Goal: Participate in discussion

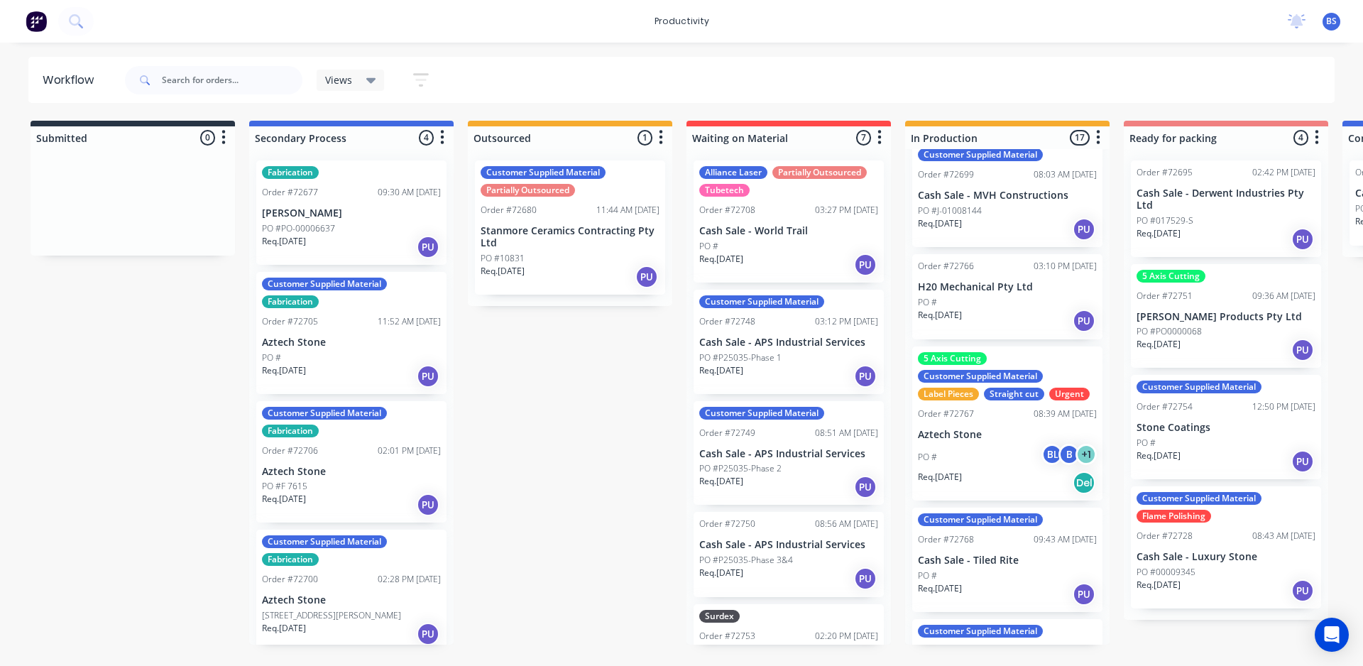
scroll to position [1013, 0]
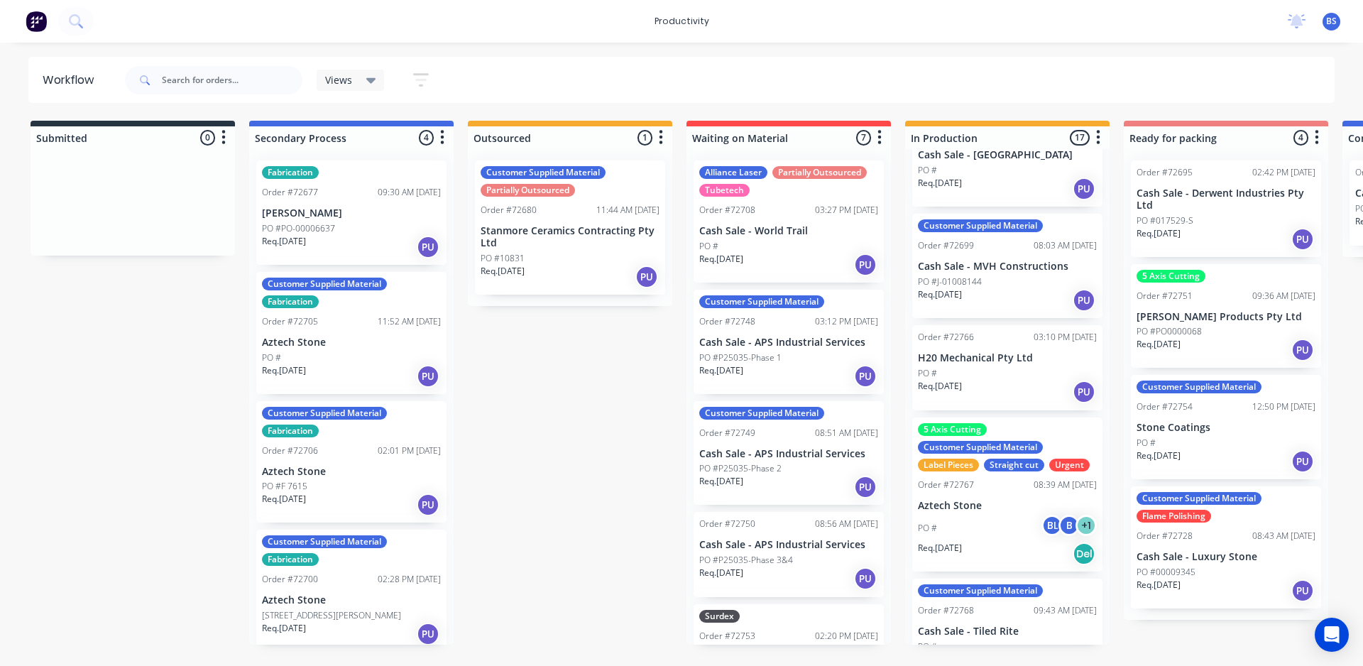
click at [981, 275] on p "PO #J-01008144" at bounding box center [950, 281] width 64 height 13
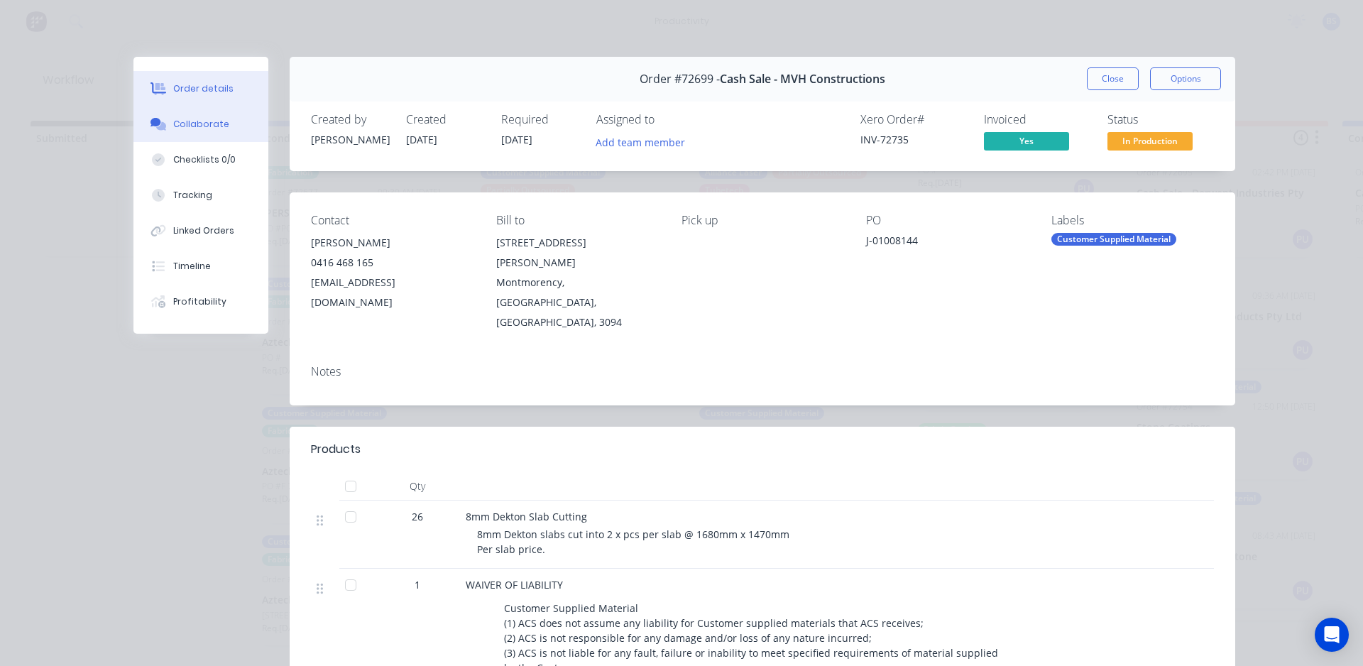
click at [202, 126] on div "Collaborate" at bounding box center [201, 124] width 56 height 13
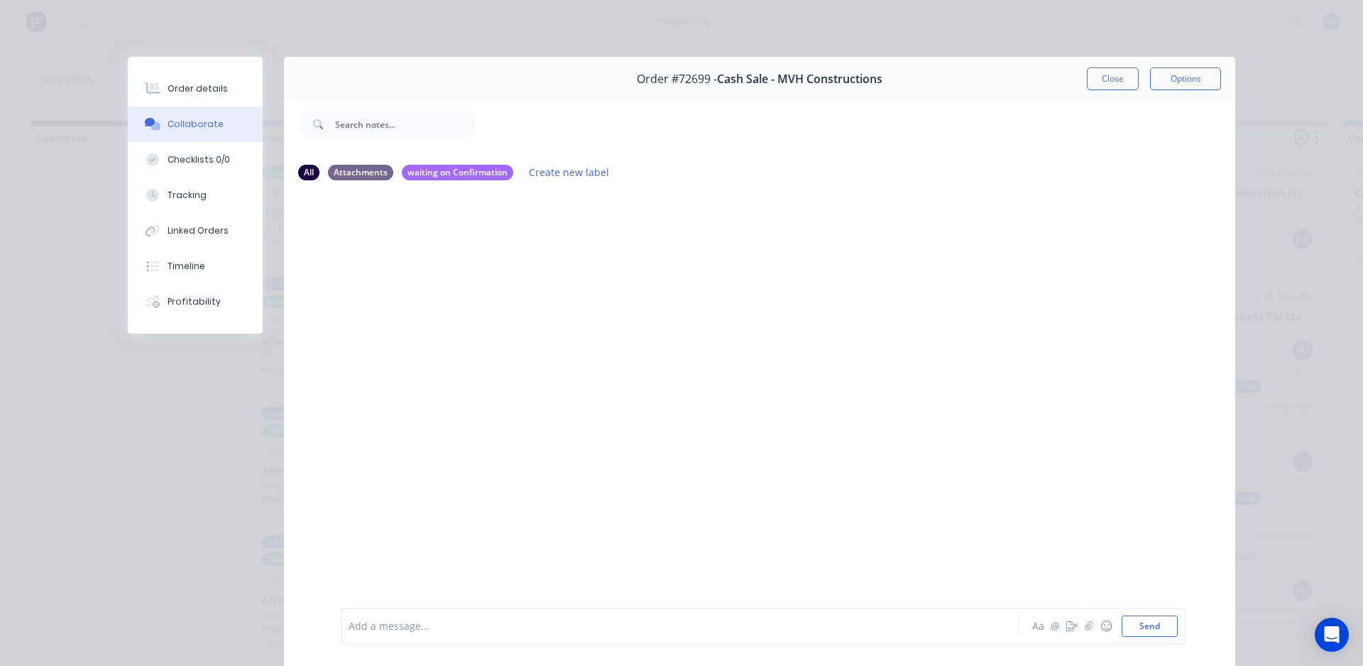
click at [376, 621] on div at bounding box center [659, 626] width 621 height 15
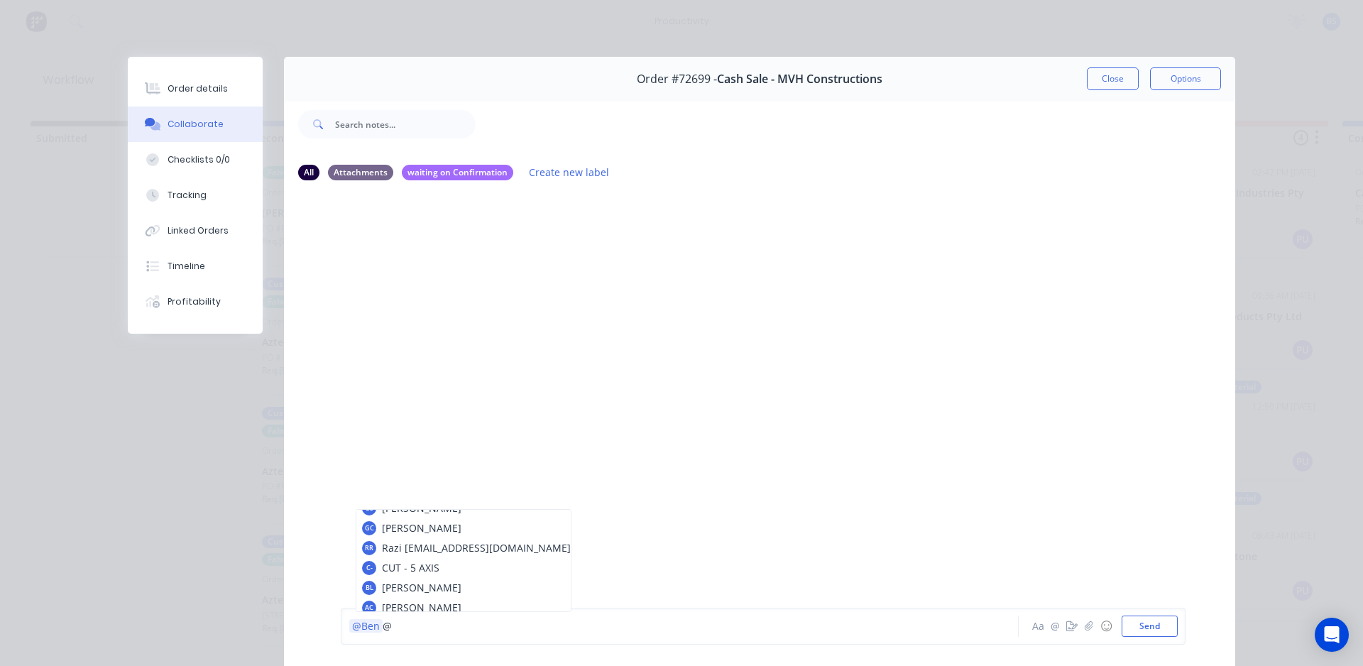
scroll to position [97, 0]
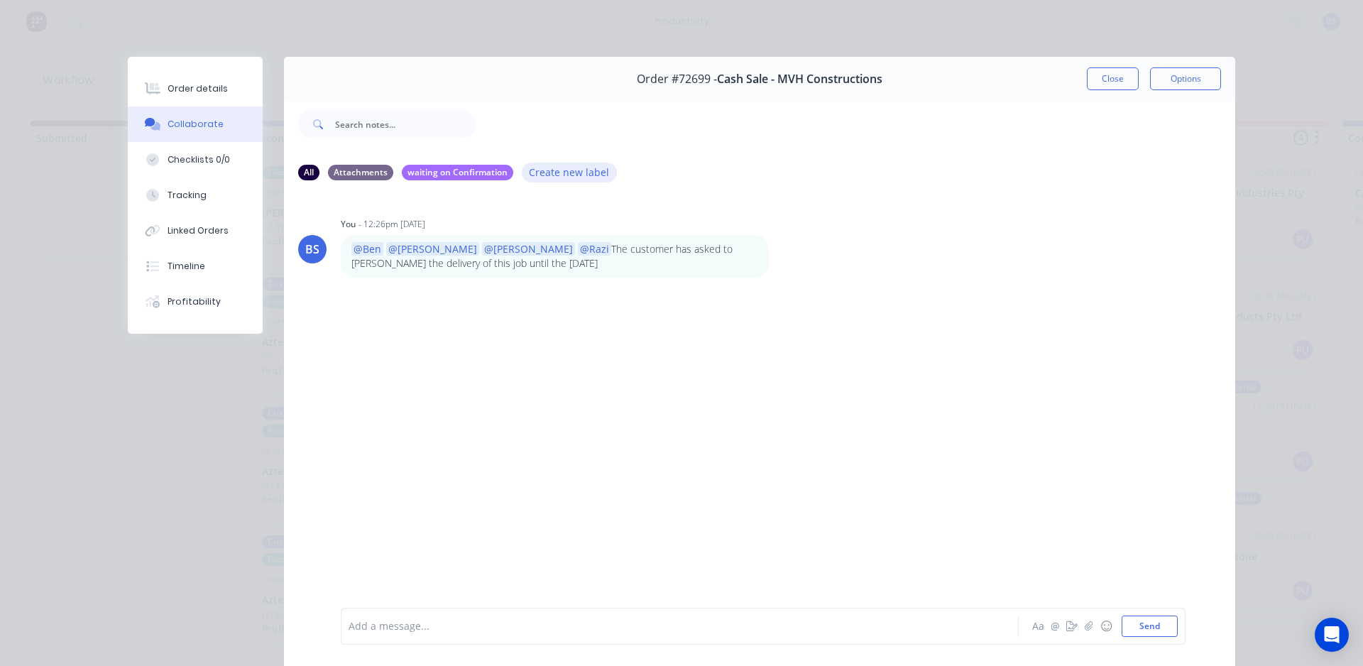
click at [542, 173] on button "Create new label" at bounding box center [569, 172] width 95 height 19
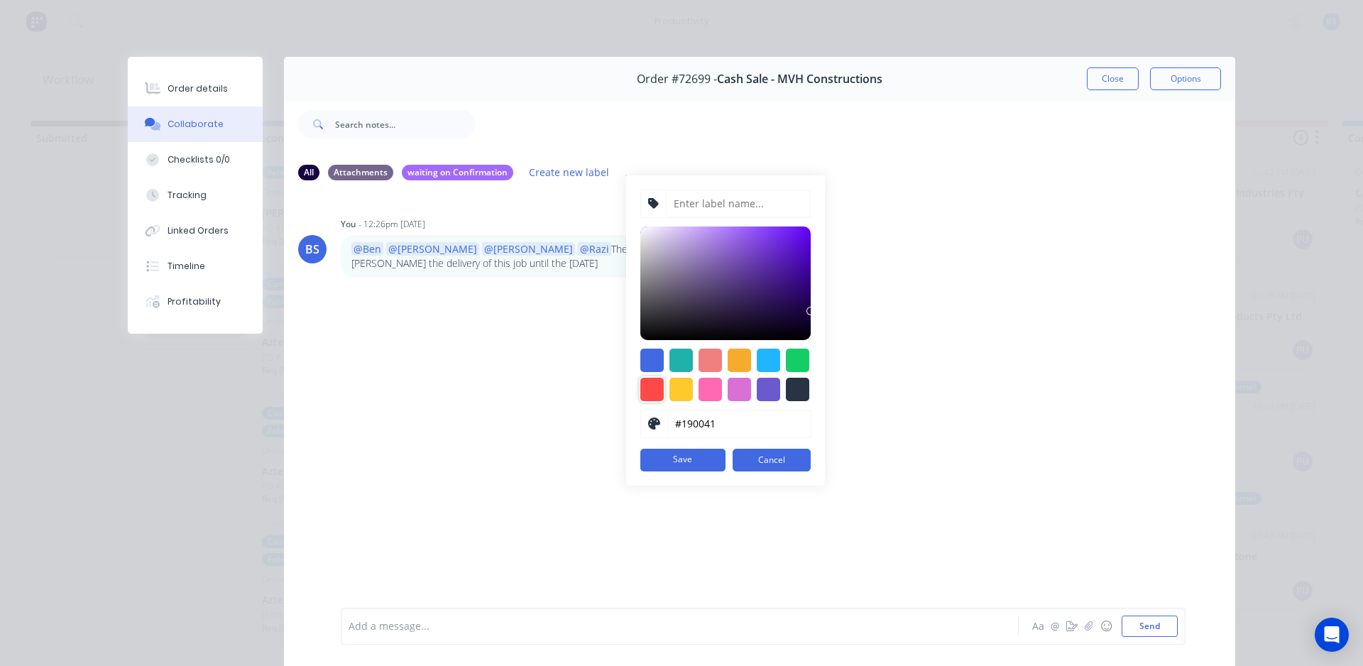
click at [640, 396] on div at bounding box center [651, 389] width 23 height 23
type input "#FF4949"
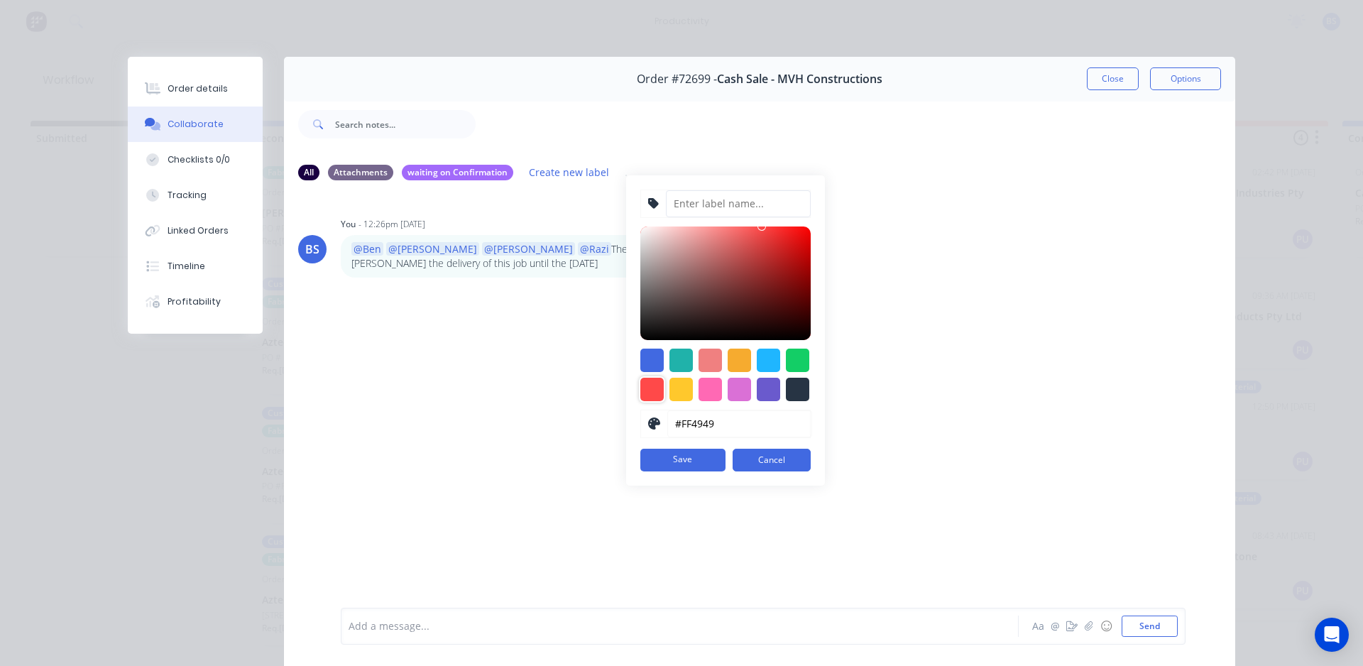
click at [726, 209] on input at bounding box center [738, 203] width 145 height 27
type input "ON HOLD"
click at [670, 462] on button "Save" at bounding box center [682, 460] width 85 height 23
click at [673, 459] on button "Save" at bounding box center [682, 460] width 85 height 23
type input "#F80606"
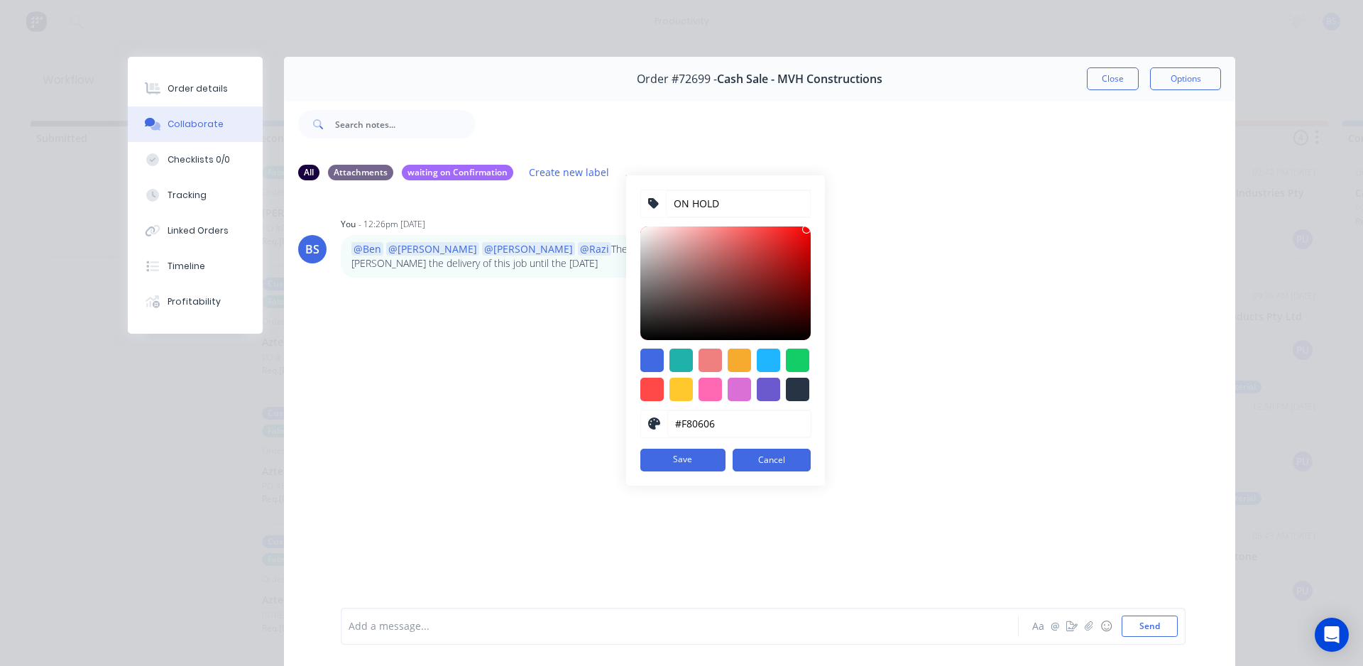
click at [797, 229] on div at bounding box center [725, 284] width 170 height 114
click at [677, 462] on button "Save" at bounding box center [682, 460] width 85 height 23
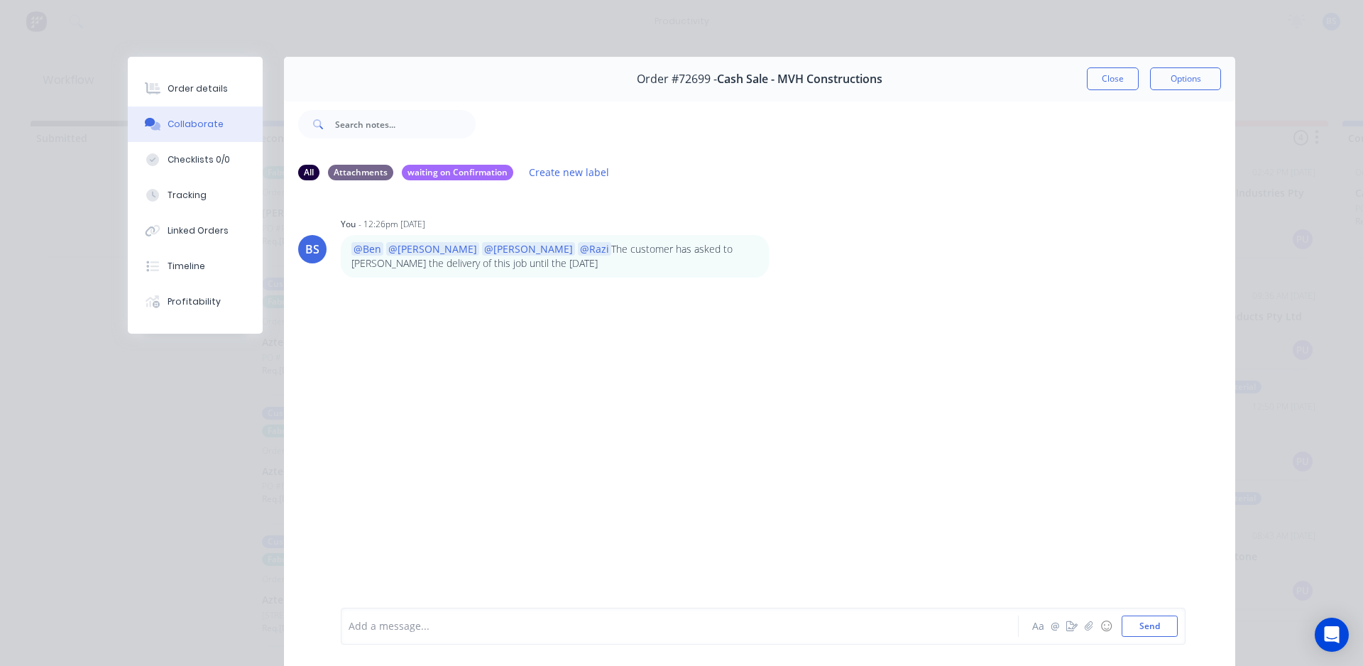
click at [1045, 471] on div "BS You - 12:26pm [DATE] @Ben @[PERSON_NAME] @[PERSON_NAME] @Razi The customer h…" at bounding box center [759, 399] width 951 height 414
click at [1111, 75] on button "Close" at bounding box center [1113, 78] width 52 height 23
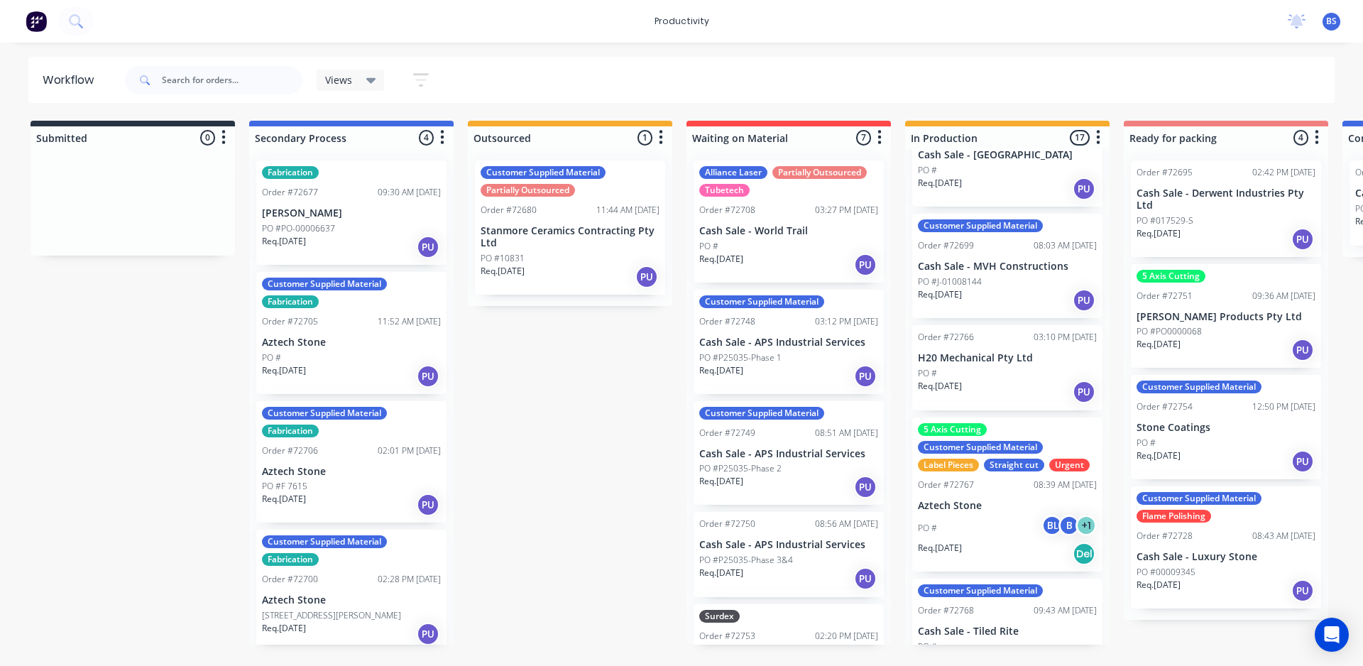
click at [1062, 461] on div "5 Axis Cutting Customer Supplied Material Label Pieces Straight cut Urgent Orde…" at bounding box center [1007, 495] width 190 height 154
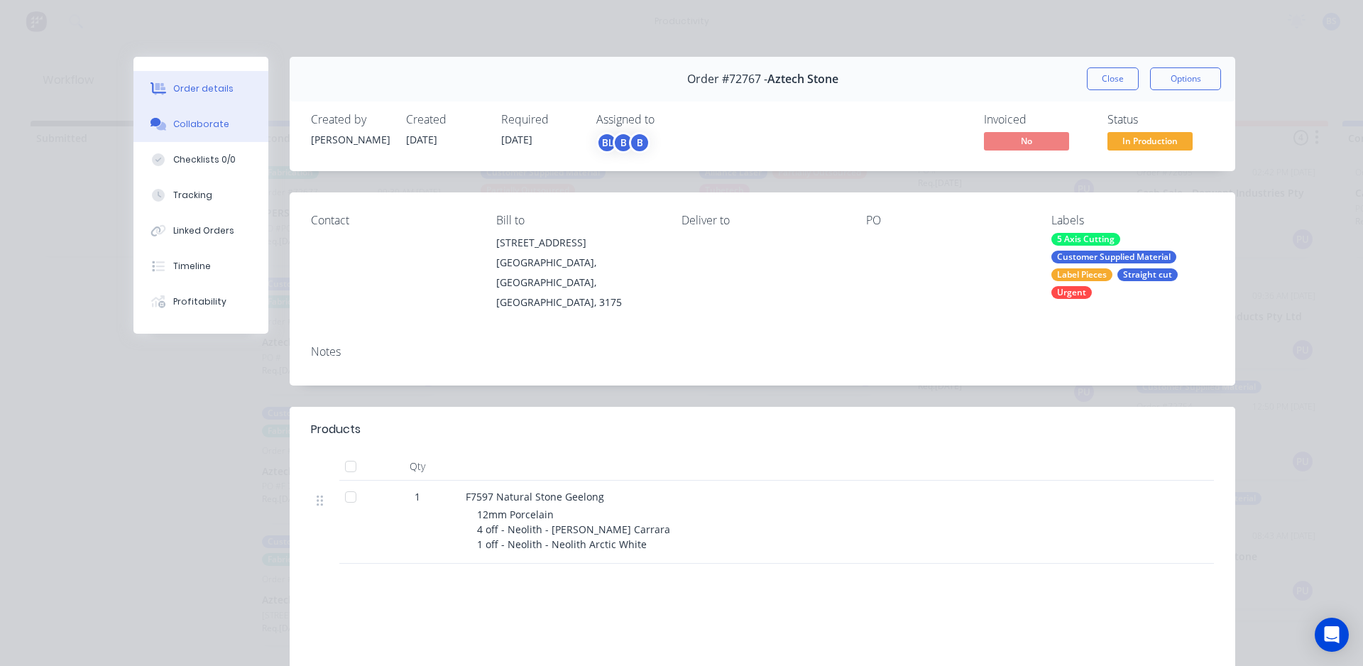
click at [197, 125] on div "Collaborate" at bounding box center [201, 124] width 56 height 13
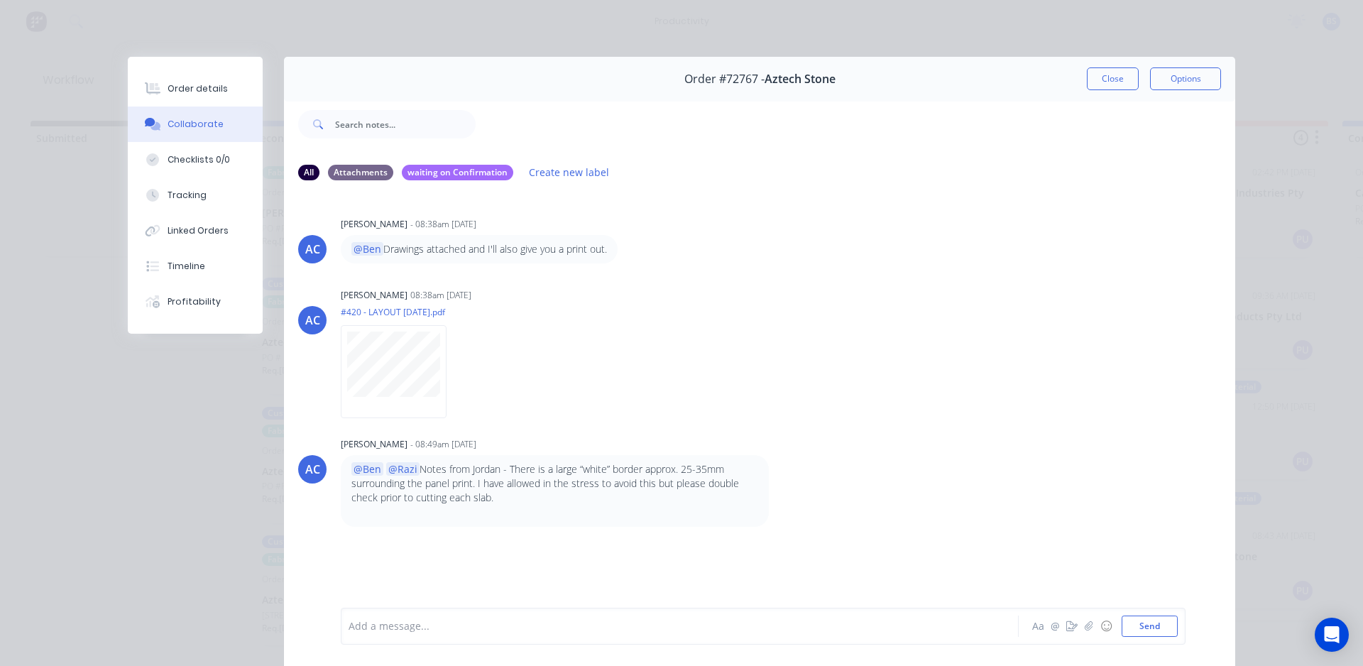
click at [399, 626] on div at bounding box center [659, 626] width 621 height 15
click at [349, 616] on span "Piece broke on Nest 3 - "Kitchen Backbench". Ben from Natural Stone Geelong has…" at bounding box center [659, 622] width 621 height 28
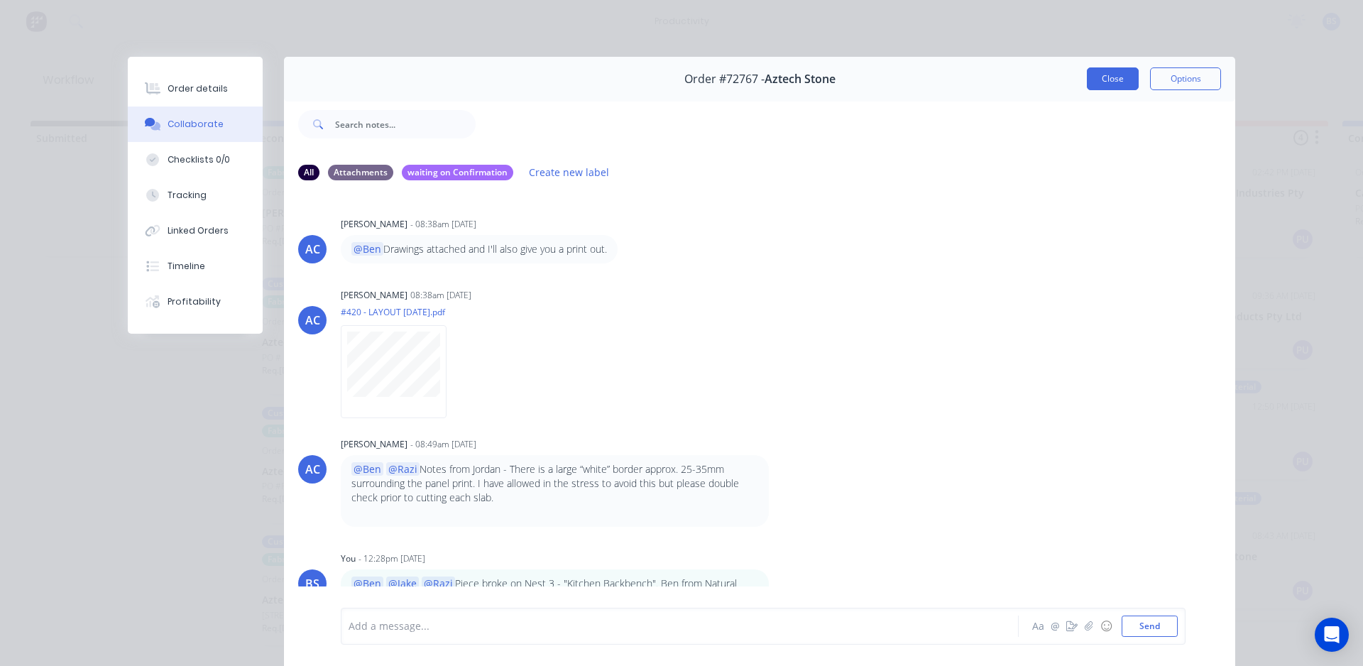
click at [1123, 81] on button "Close" at bounding box center [1113, 78] width 52 height 23
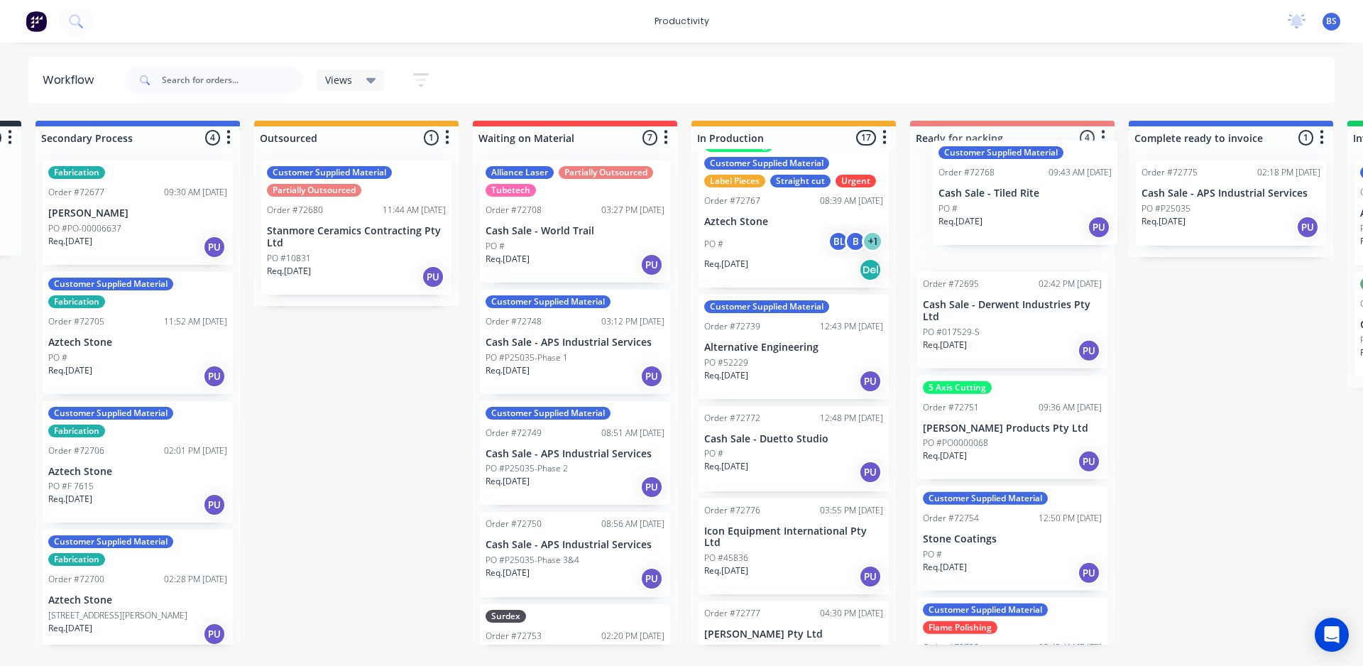
scroll to position [0, 217]
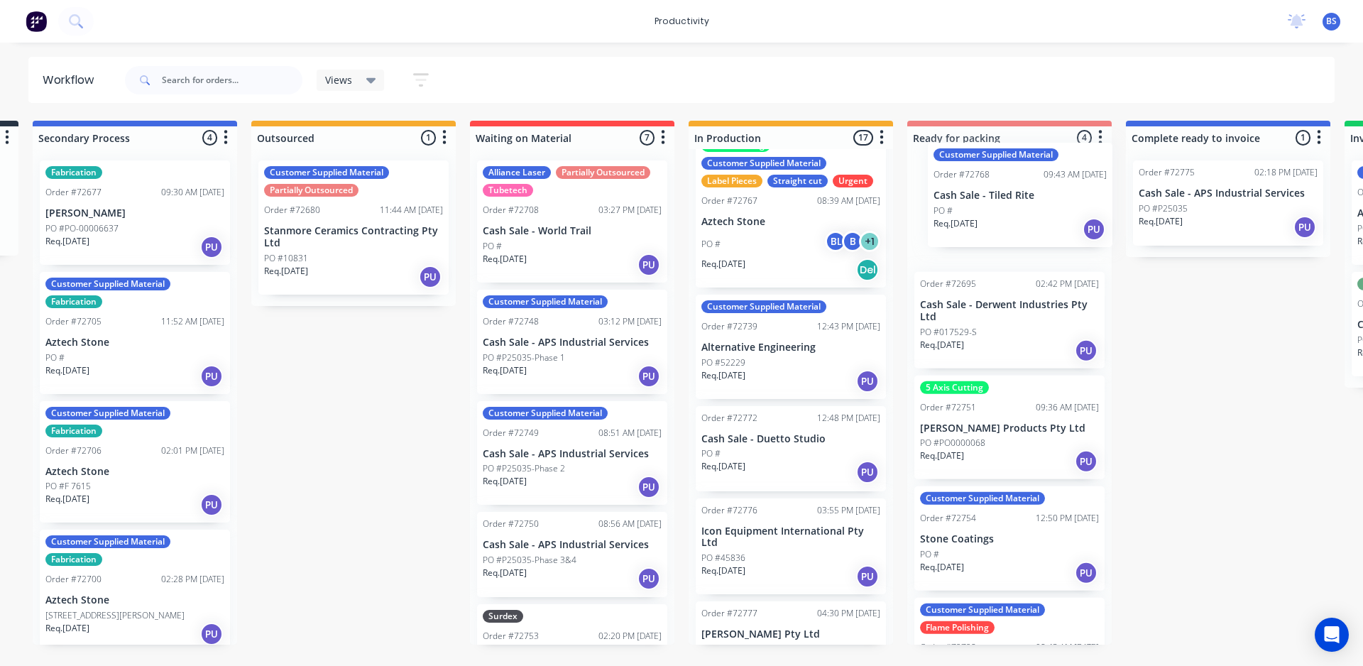
drag, startPoint x: 1010, startPoint y: 339, endPoint x: 1030, endPoint y: 202, distance: 139.3
click at [1030, 202] on div "Submitted 0 Sort By Created date Required date Order number Customer name Most …" at bounding box center [1060, 383] width 2574 height 524
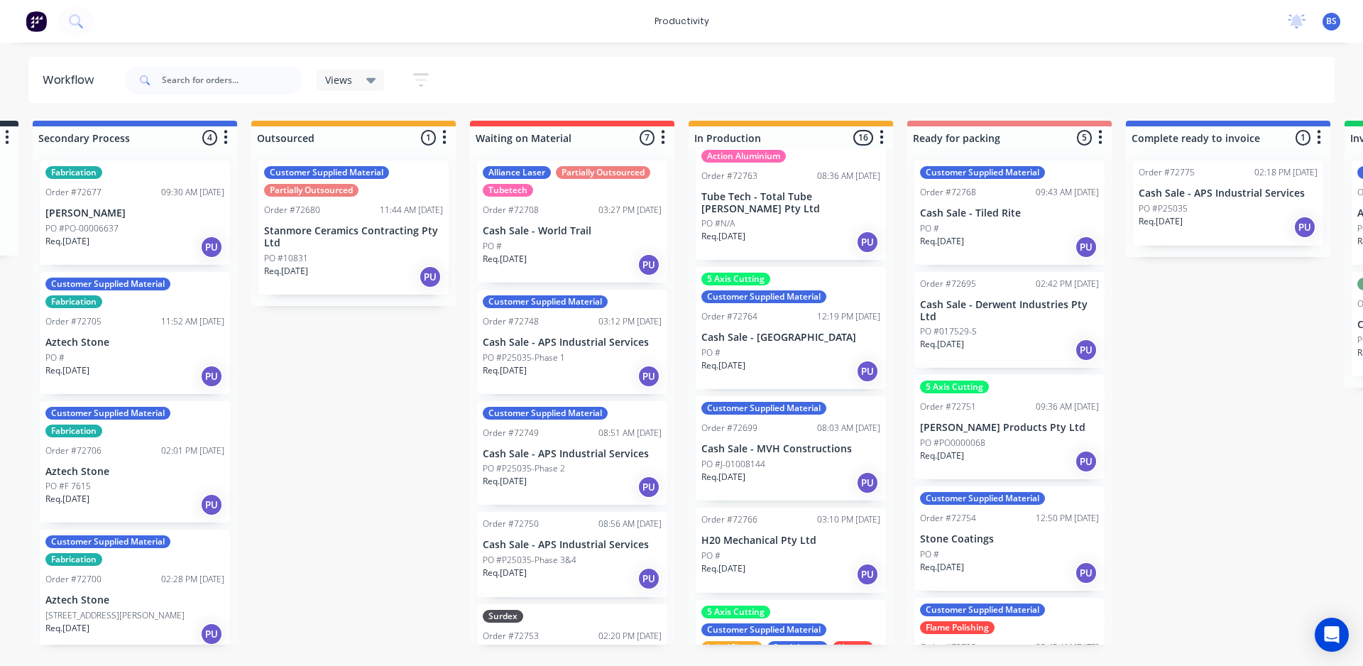
scroll to position [759, 0]
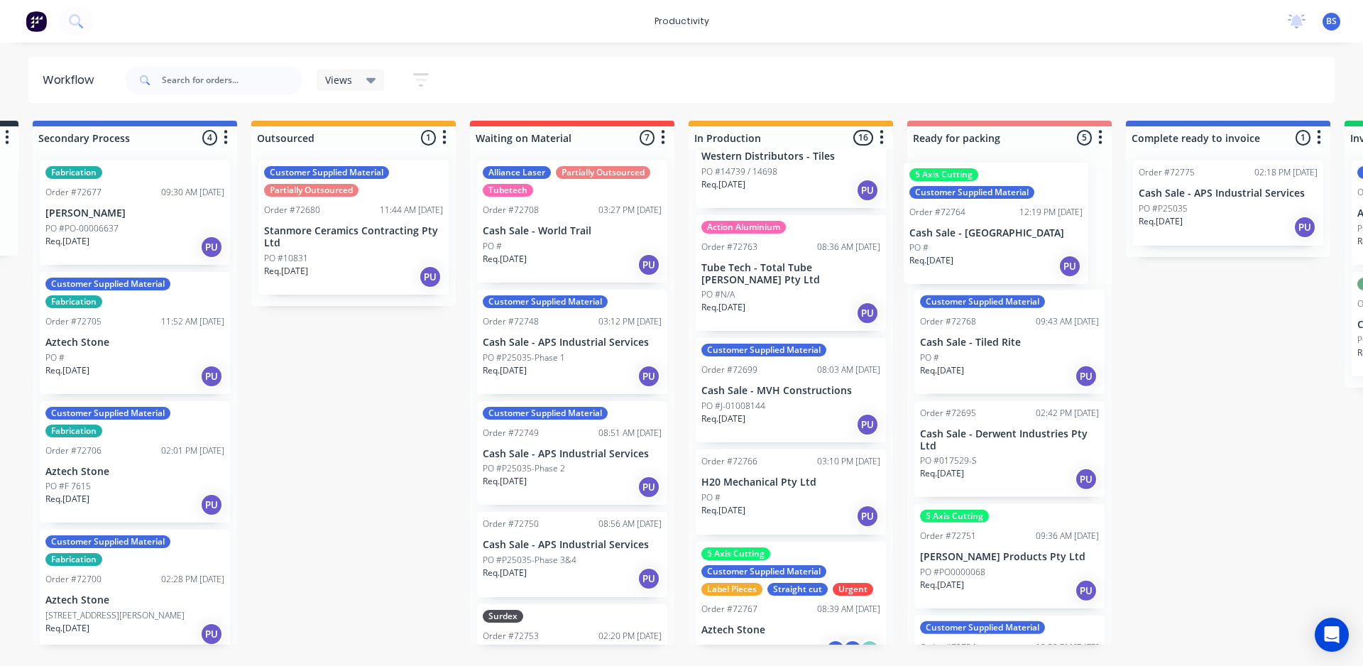
drag, startPoint x: 766, startPoint y: 419, endPoint x: 978, endPoint y: 254, distance: 268.7
click at [978, 254] on div "Submitted 0 Sort By Created date Required date Order number Customer name Most …" at bounding box center [1060, 383] width 2574 height 524
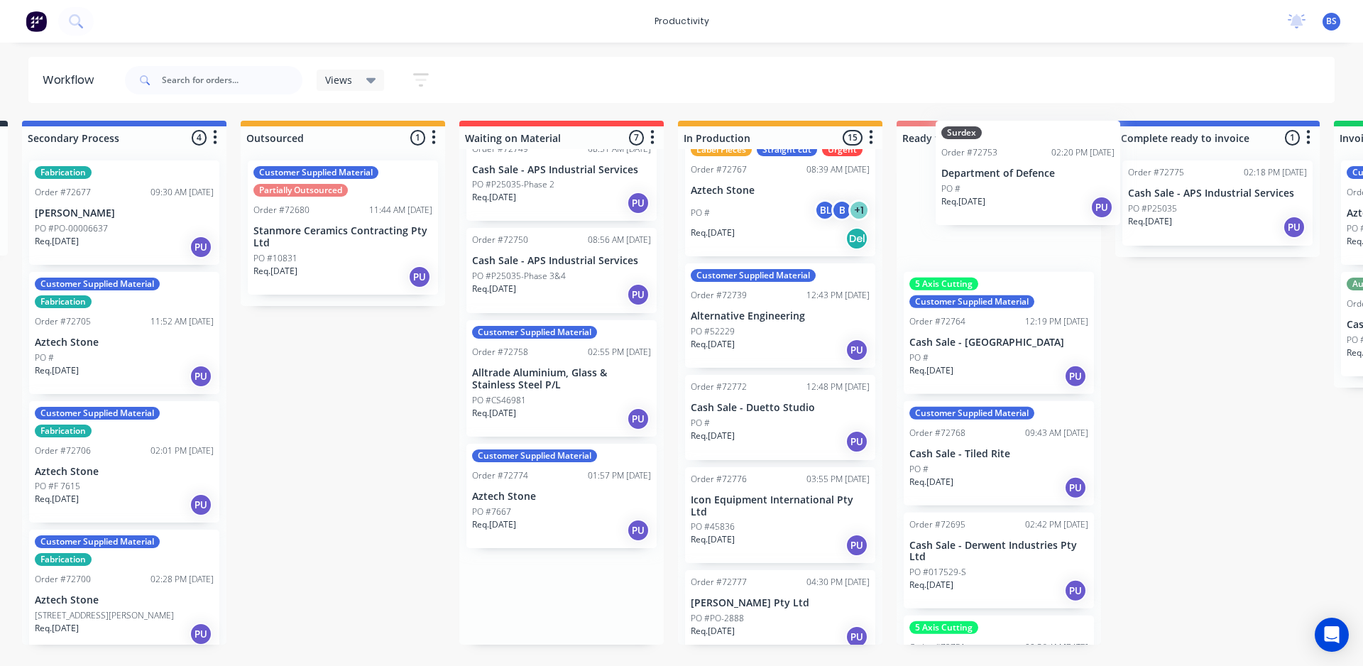
scroll to position [0, 232]
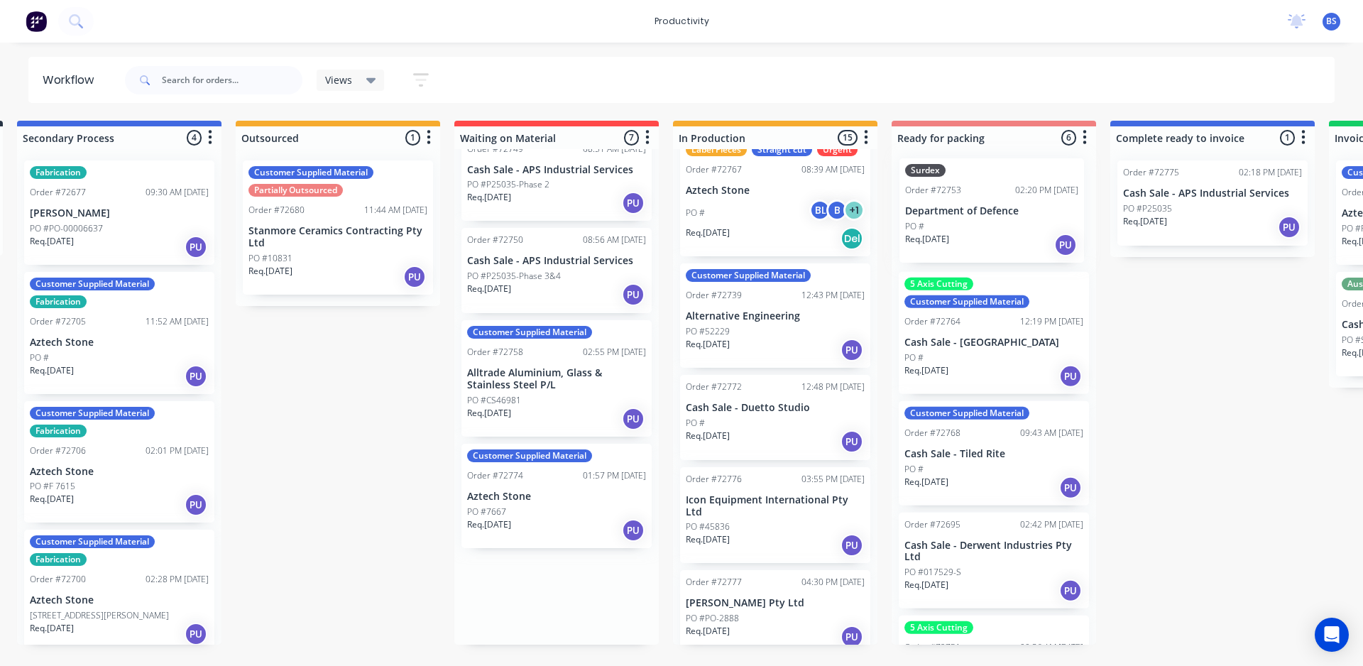
drag, startPoint x: 577, startPoint y: 385, endPoint x: 1013, endPoint y: 221, distance: 465.8
click at [1013, 221] on div "Submitted 0 Sort By Created date Required date Order number Customer name Most …" at bounding box center [1044, 383] width 2574 height 524
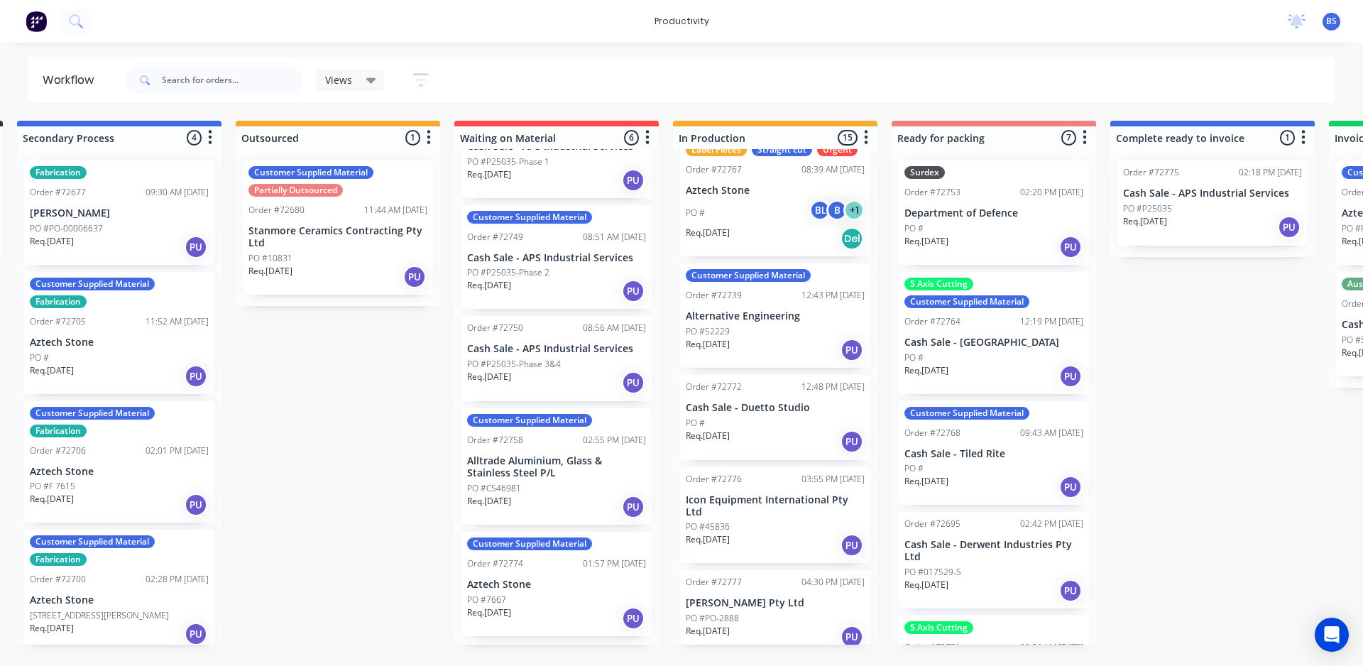
scroll to position [188, 0]
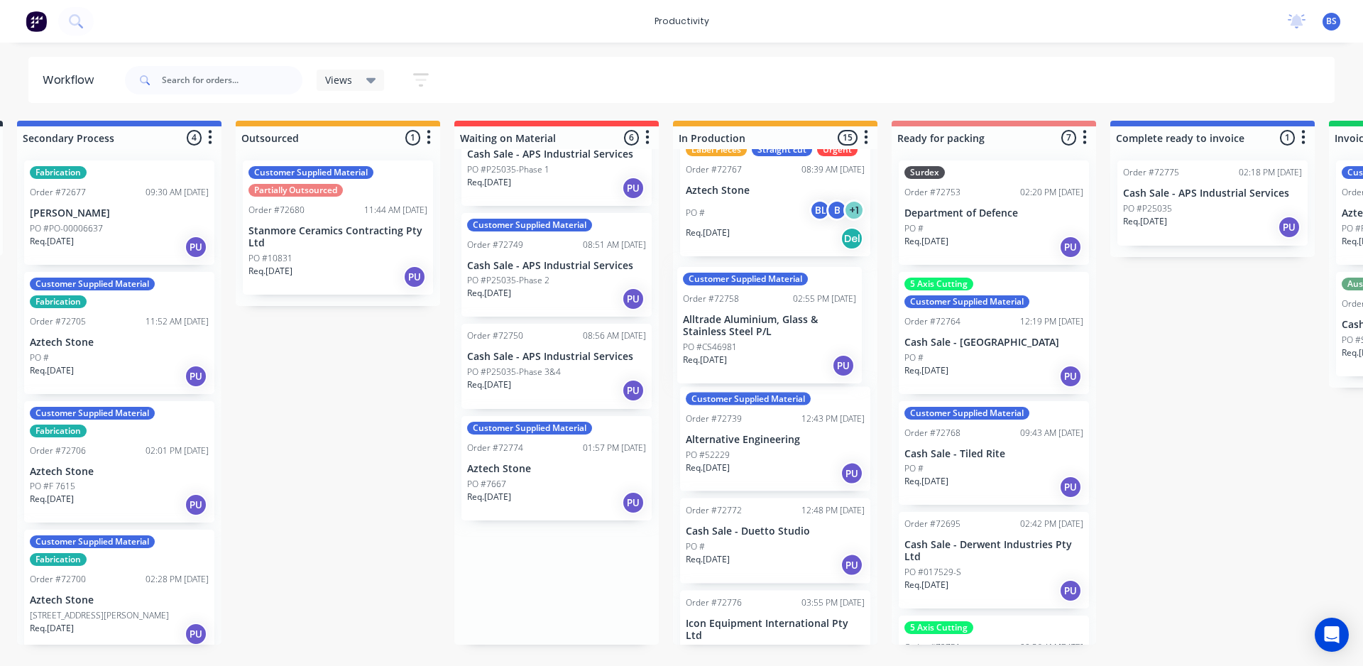
drag, startPoint x: 518, startPoint y: 474, endPoint x: 743, endPoint y: 324, distance: 270.8
click at [743, 324] on div "Submitted 0 Sort By Created date Required date Order number Customer name Most …" at bounding box center [1044, 383] width 2574 height 524
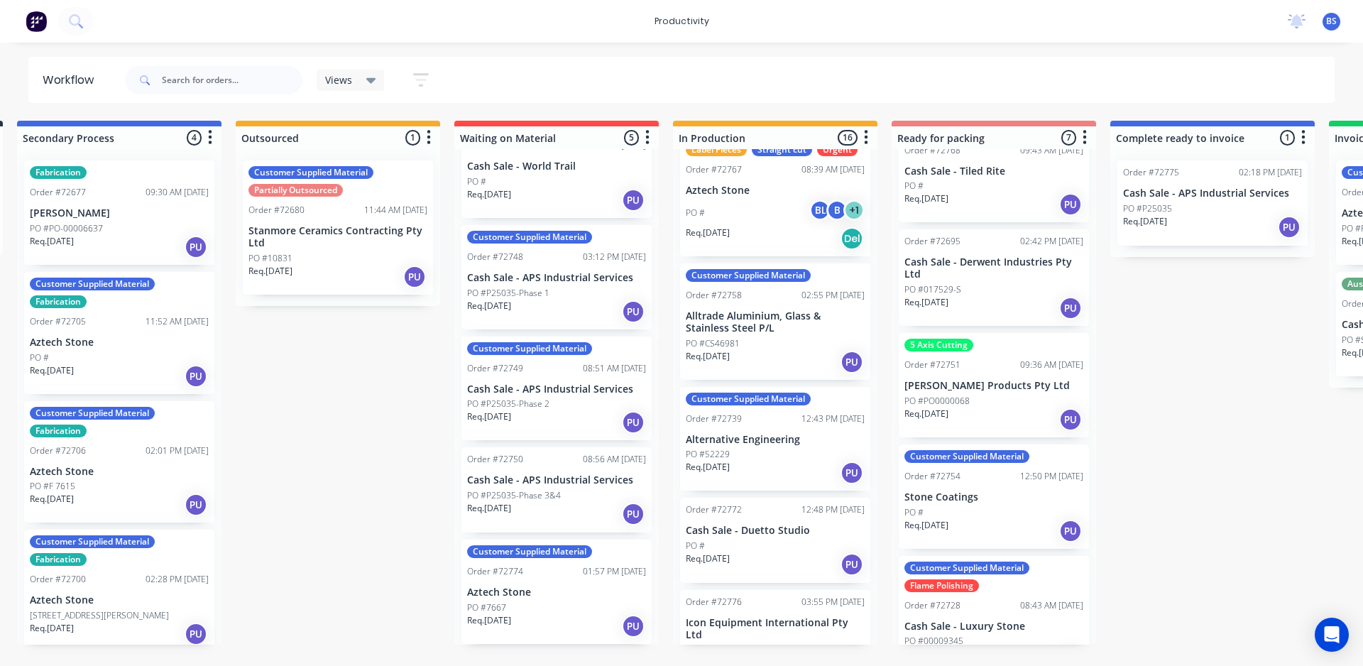
scroll to position [284, 0]
click at [990, 288] on div "PO #017529-S" at bounding box center [994, 288] width 179 height 13
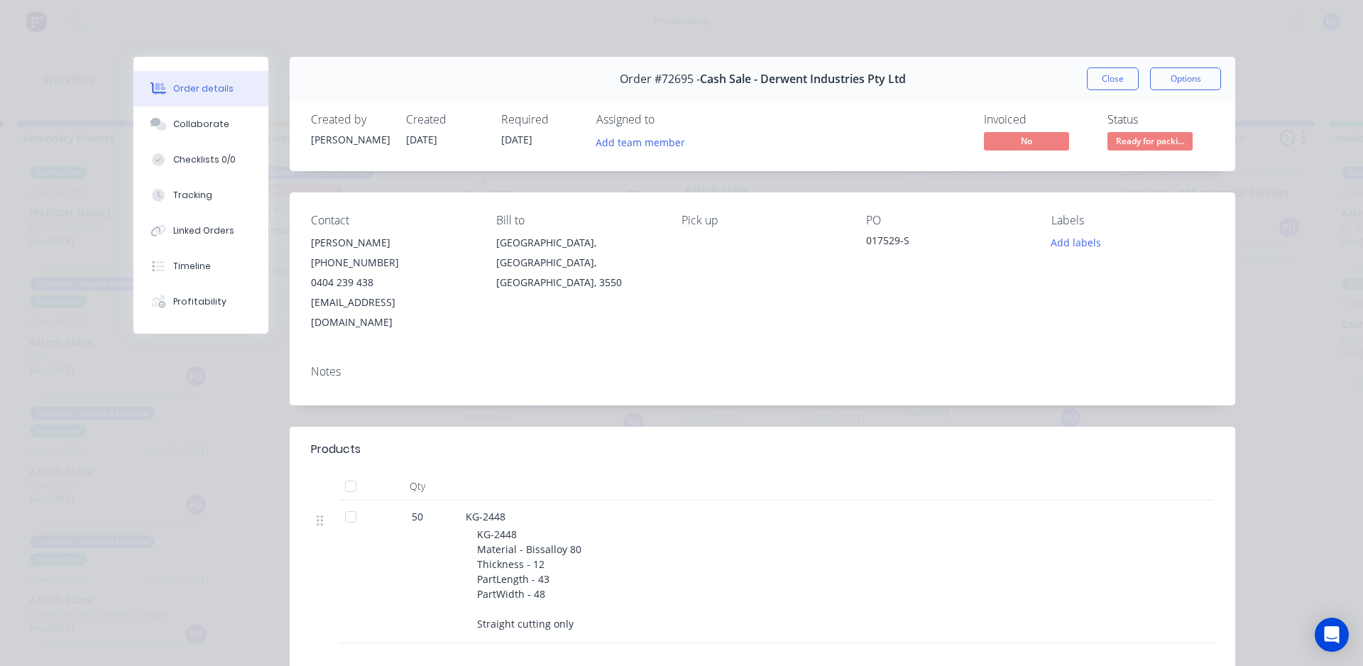
click at [1145, 143] on span "Ready for packi..." at bounding box center [1150, 141] width 85 height 18
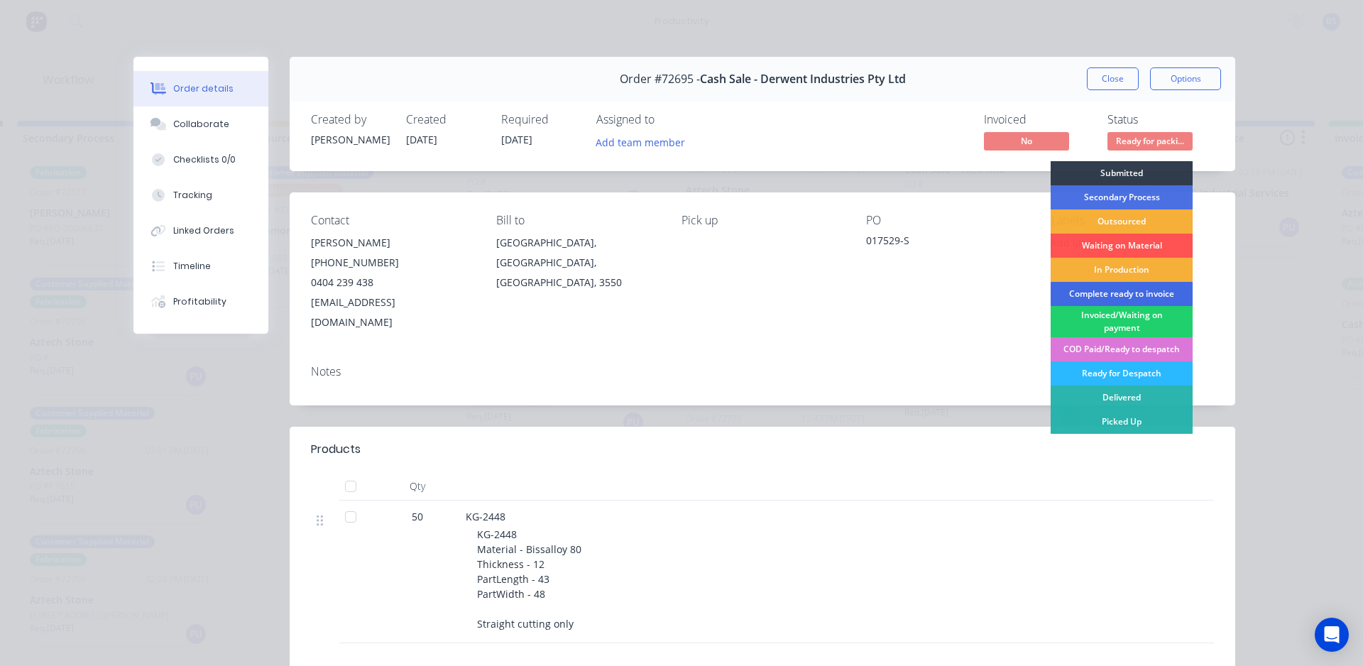
click at [1086, 293] on div "Complete ready to invoice" at bounding box center [1122, 294] width 142 height 24
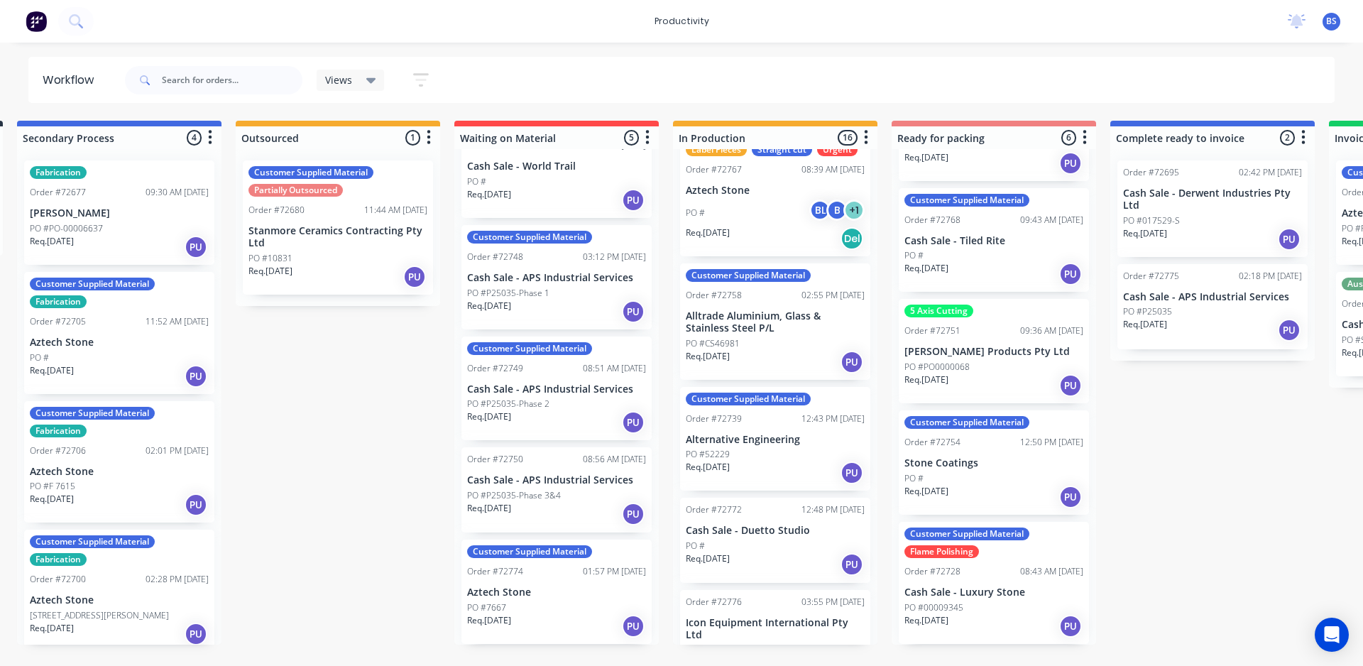
drag, startPoint x: 895, startPoint y: 75, endPoint x: 1247, endPoint y: 411, distance: 486.6
click at [1238, 452] on div "Submitted 0 Sort By Created date Required date Order number Customer name Most …" at bounding box center [1044, 383] width 2574 height 524
click at [998, 308] on div "5 Axis Cutting" at bounding box center [994, 311] width 179 height 13
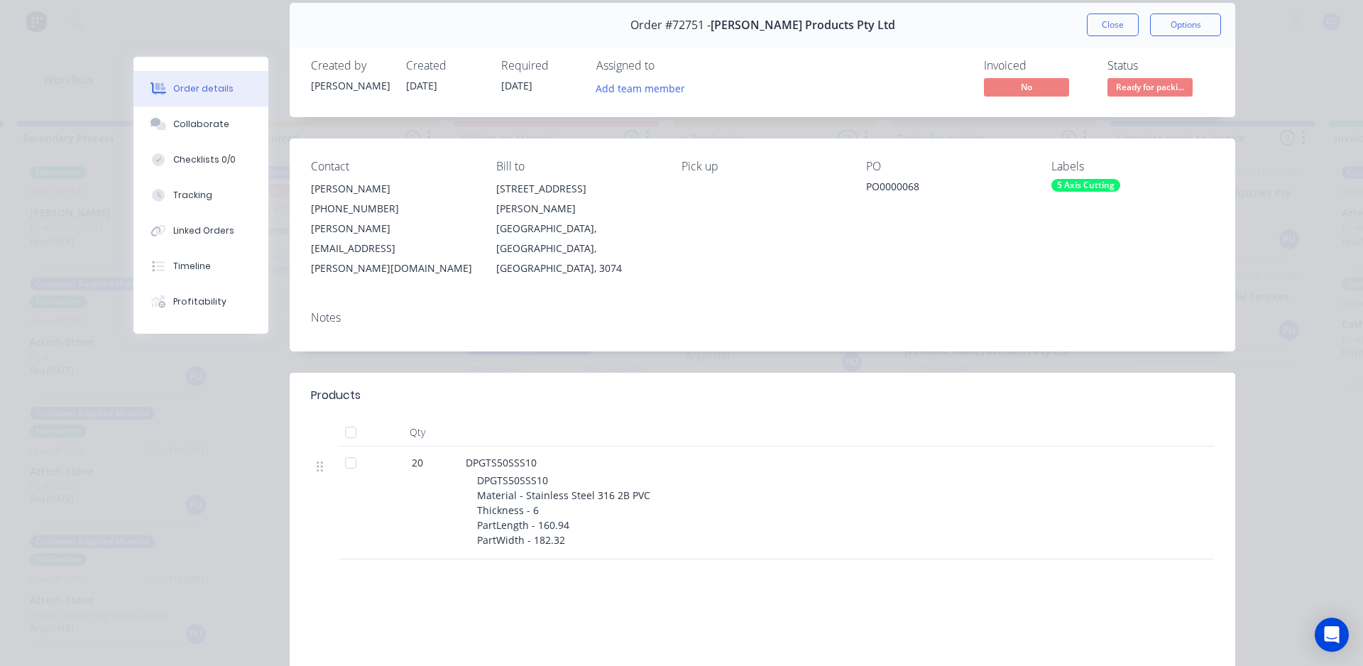
scroll to position [0, 0]
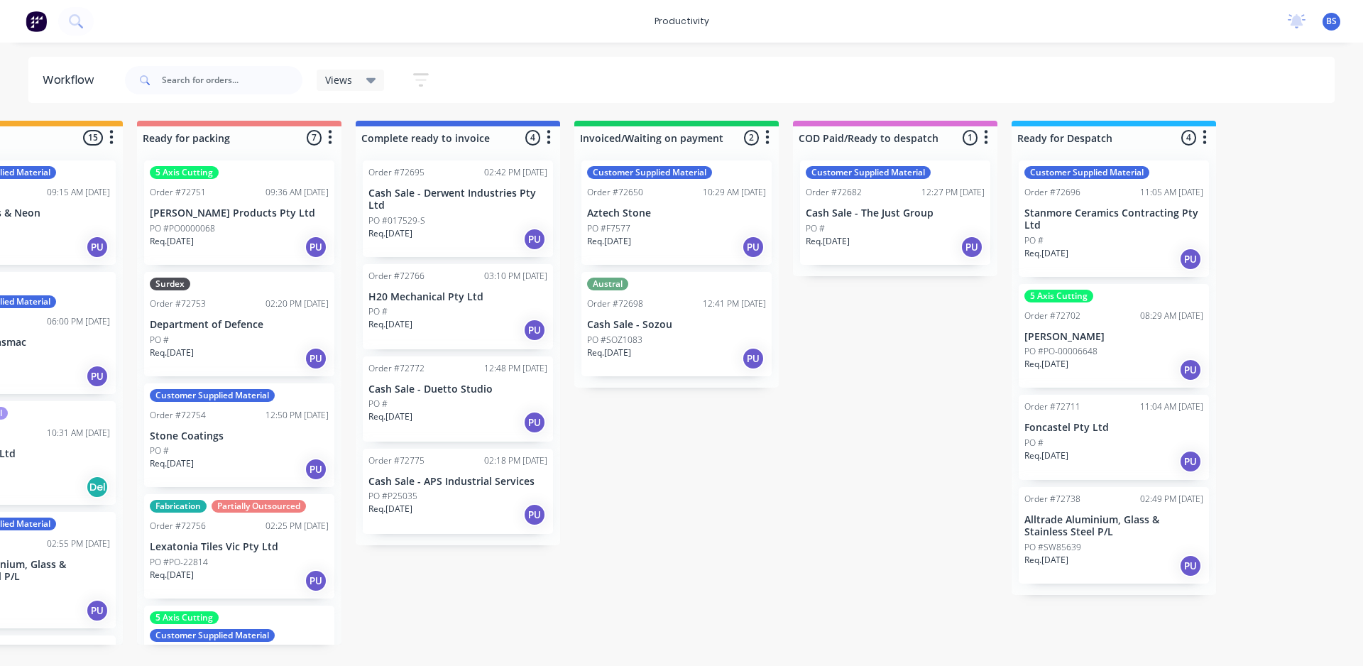
drag, startPoint x: 626, startPoint y: 397, endPoint x: 787, endPoint y: 471, distance: 177.3
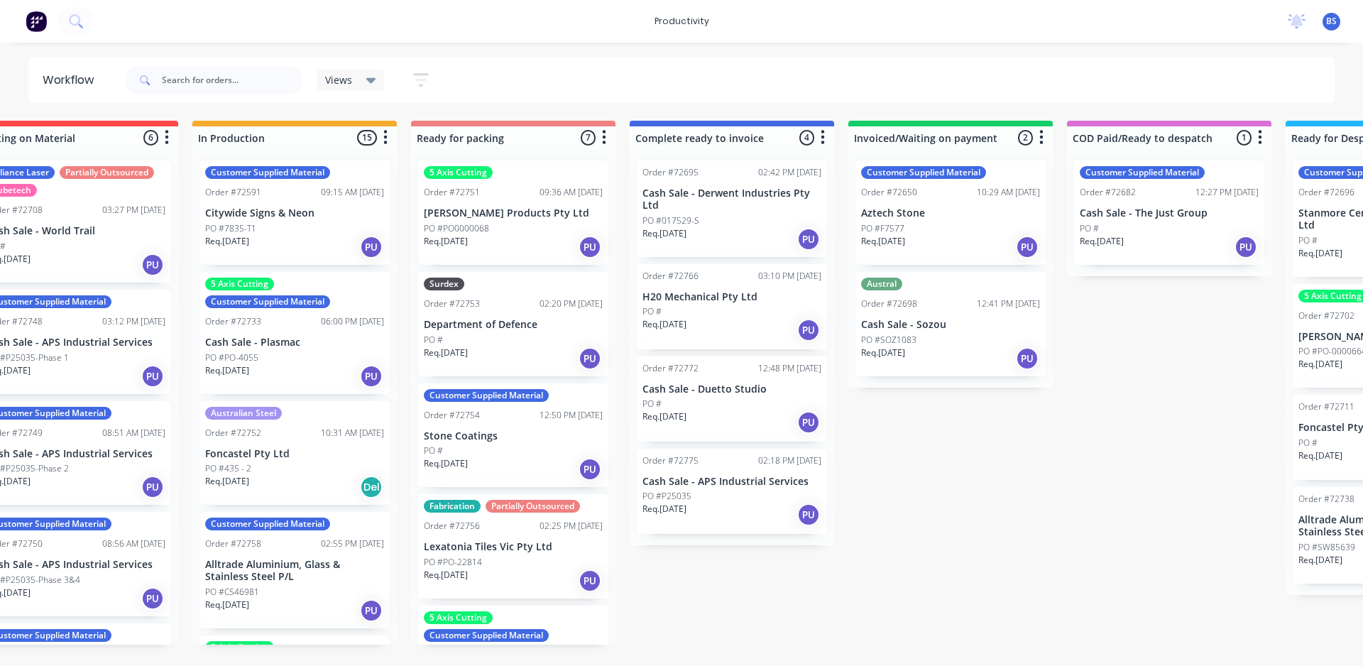
drag, startPoint x: 771, startPoint y: 456, endPoint x: 680, endPoint y: 477, distance: 93.3
